Goal: Task Accomplishment & Management: Manage account settings

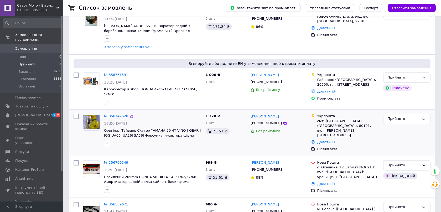
scroll to position [175, 0]
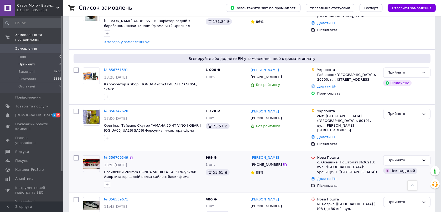
click at [119, 156] on link "№ 356709349" at bounding box center [116, 158] width 24 height 4
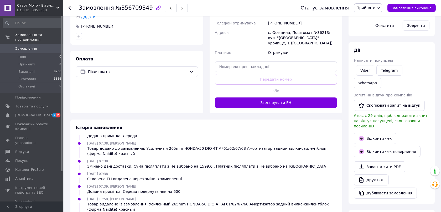
scroll to position [146, 0]
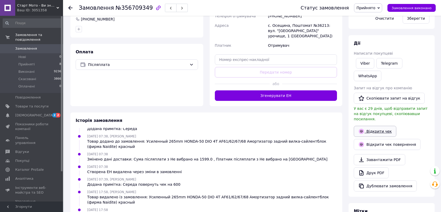
click at [374, 126] on link "Відкрити чек" at bounding box center [375, 131] width 43 height 11
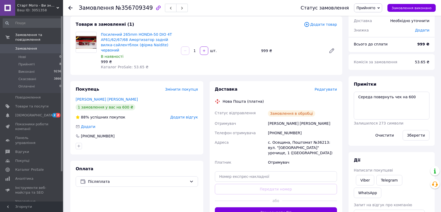
scroll to position [29, 0]
drag, startPoint x: 300, startPoint y: 128, endPoint x: 246, endPoint y: 131, distance: 54.5
click at [252, 131] on div "Статус відправлення Замовлення в обробці Отримувач Суринович [PERSON_NAME] Теле…" at bounding box center [276, 137] width 125 height 59
copy div "Телефон отримувача [PHONE_NUMBER]"
click at [71, 8] on use at bounding box center [70, 8] width 4 height 4
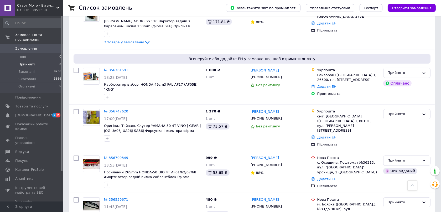
scroll to position [175, 0]
click at [114, 156] on link "№ 356709349" at bounding box center [116, 158] width 24 height 4
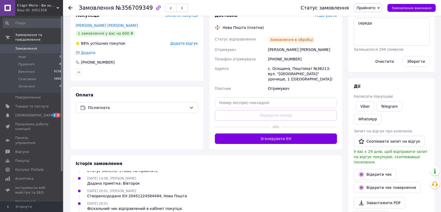
scroll to position [87, 0]
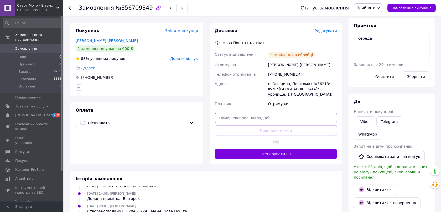
click at [246, 113] on input "text" at bounding box center [276, 118] width 122 height 11
paste input "20451225350553"
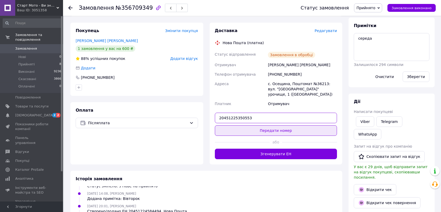
type input "20451225350553"
click at [255, 125] on button "Передати номер" at bounding box center [276, 130] width 122 height 11
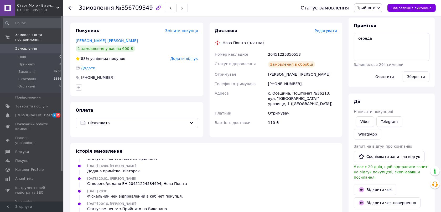
scroll to position [121, 0]
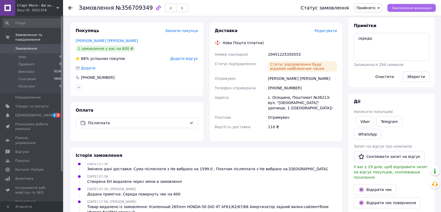
click at [415, 7] on span "Замовлення виконано" at bounding box center [412, 8] width 40 height 4
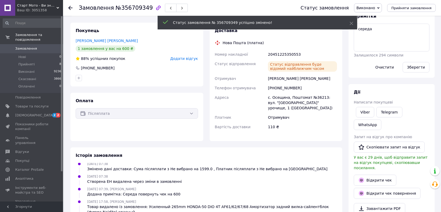
scroll to position [133, 0]
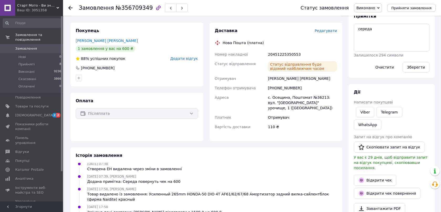
click at [71, 7] on icon at bounding box center [70, 8] width 4 height 4
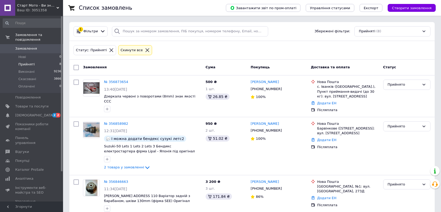
click at [145, 51] on icon at bounding box center [147, 50] width 5 height 5
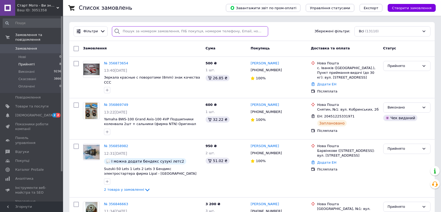
click at [130, 35] on input "search" at bounding box center [190, 31] width 156 height 10
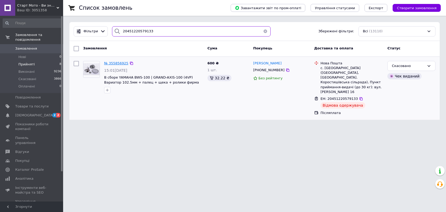
type input "20451220579133"
click at [118, 63] on span "№ 355856925" at bounding box center [116, 63] width 24 height 4
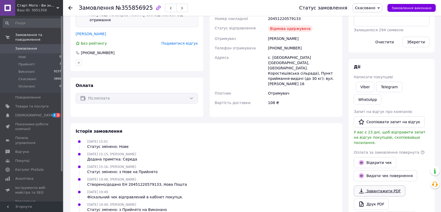
scroll to position [146, 0]
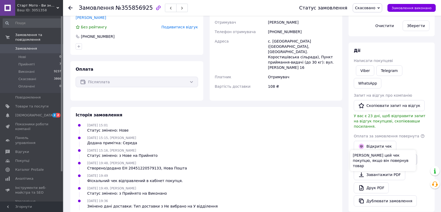
click at [380, 154] on button "Видати чек повернення" at bounding box center [385, 159] width 63 height 11
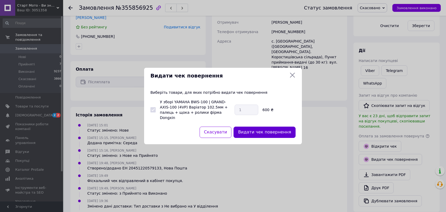
click at [253, 131] on button "Видати чек повернення" at bounding box center [264, 132] width 62 height 11
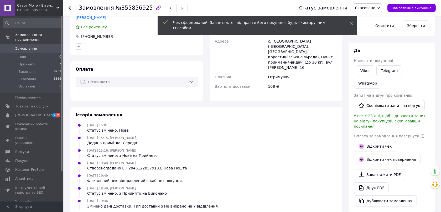
click at [71, 8] on icon at bounding box center [70, 8] width 4 height 4
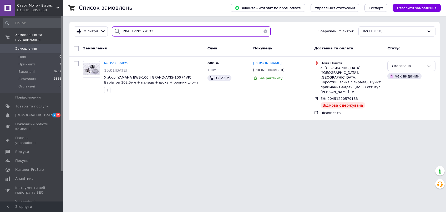
drag, startPoint x: 151, startPoint y: 30, endPoint x: 131, endPoint y: 35, distance: 20.3
click at [131, 35] on input "20451220579133" at bounding box center [191, 31] width 158 height 10
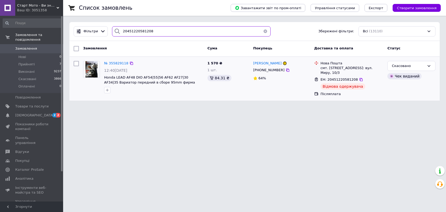
type input "20451220581208"
click at [118, 59] on div "№ 355829118 12:40[DATE] Honda LEAD AF48 DIO AF54|55|56 AF62 AF27|30 AF34|35 Вар…" at bounding box center [153, 77] width 103 height 37
click at [118, 64] on span "№ 355829118" at bounding box center [116, 63] width 24 height 4
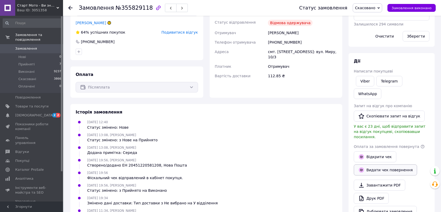
scroll to position [146, 0]
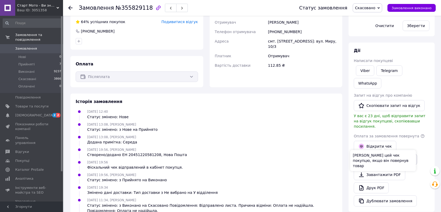
click at [380, 154] on button "Видати чек повернення" at bounding box center [385, 159] width 63 height 11
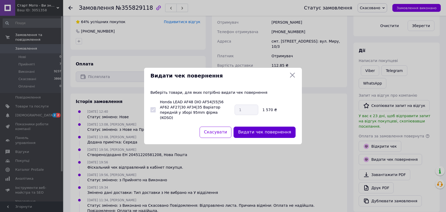
click at [261, 128] on button "Видати чек повернення" at bounding box center [264, 132] width 62 height 11
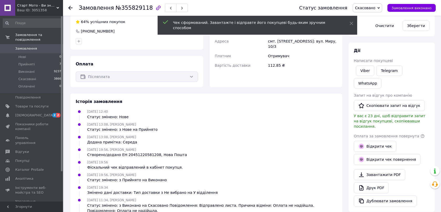
click at [69, 9] on icon at bounding box center [70, 8] width 4 height 4
